Goal: Information Seeking & Learning: Learn about a topic

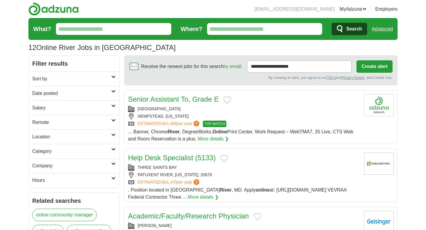
click at [212, 33] on input "Where?" at bounding box center [264, 29] width 115 height 12
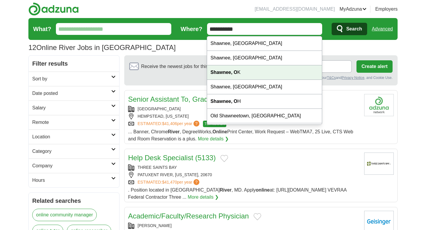
click at [235, 72] on strong "Shawnee, O" at bounding box center [224, 72] width 27 height 5
type input "**********"
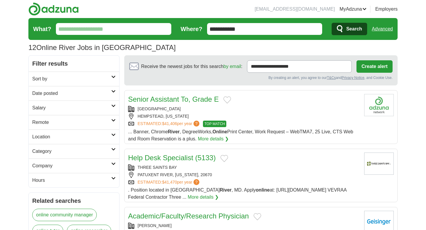
click at [347, 31] on span "Search" at bounding box center [354, 29] width 16 height 12
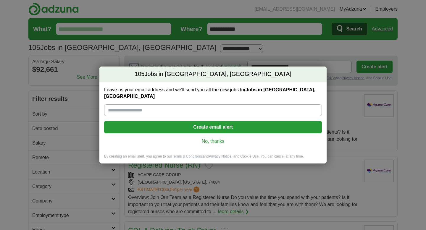
click at [223, 139] on link "No, thanks" at bounding box center [213, 141] width 208 height 7
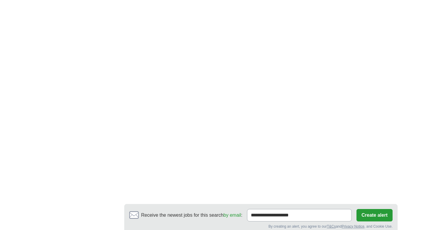
scroll to position [939, 0]
